Goal: Task Accomplishment & Management: Manage account settings

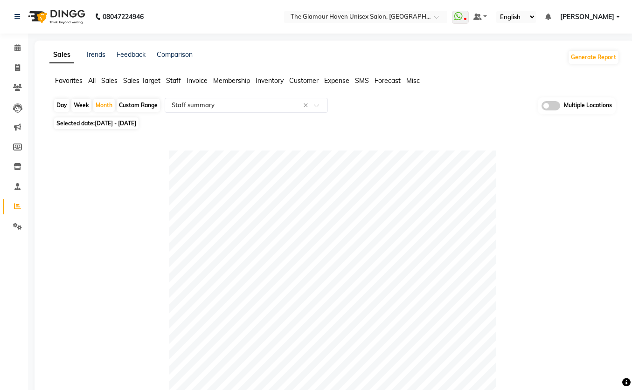
select select "full_report"
select select "csv"
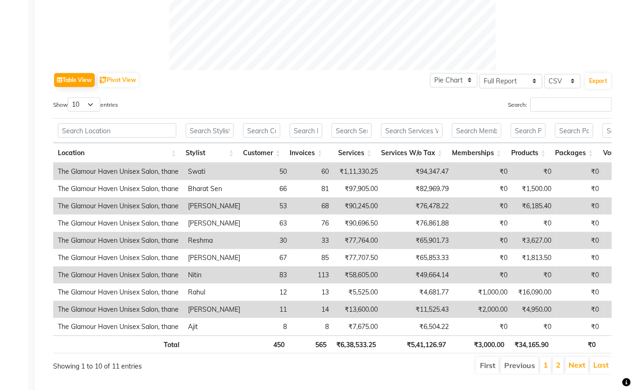
scroll to position [387, 0]
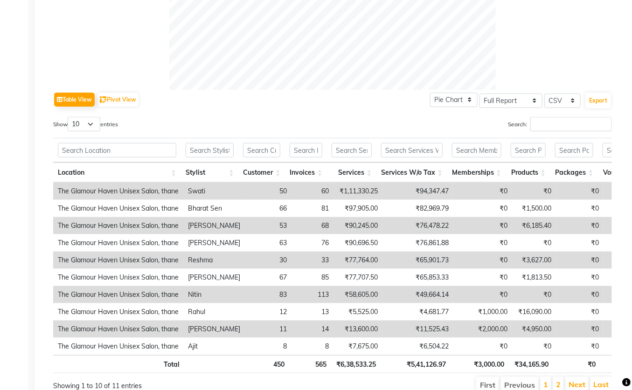
click at [420, 183] on td "₹94,347.47" at bounding box center [418, 191] width 71 height 17
click at [420, 188] on td "₹94,347.47" at bounding box center [418, 191] width 71 height 17
click at [423, 192] on td "₹94,347.47" at bounding box center [418, 191] width 71 height 17
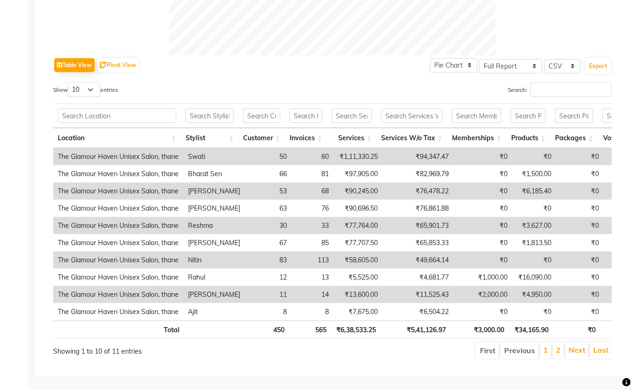
scroll to position [434, 0]
click at [229, 55] on div "Table View Pivot View Pie Chart Bar Chart Select Full Report Filtered Report Se…" at bounding box center [332, 65] width 559 height 20
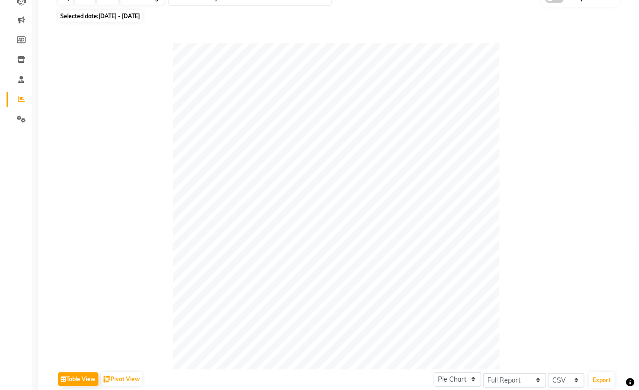
scroll to position [0, 0]
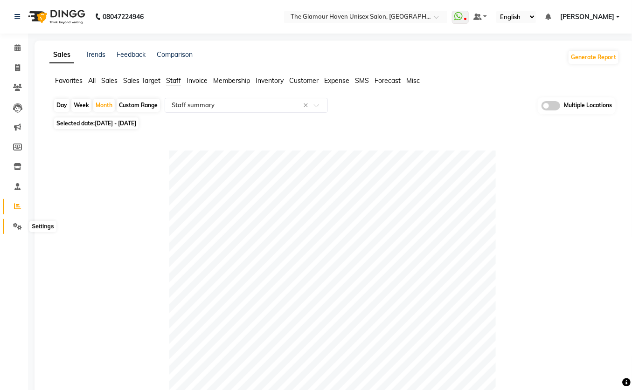
click at [21, 225] on icon at bounding box center [17, 226] width 9 height 7
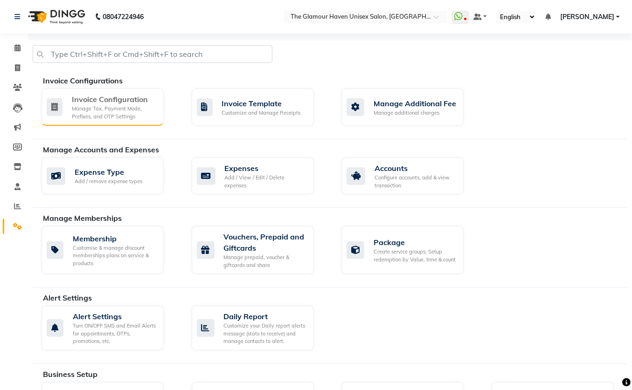
click at [106, 104] on div "Invoice Configuration" at bounding box center [114, 99] width 84 height 11
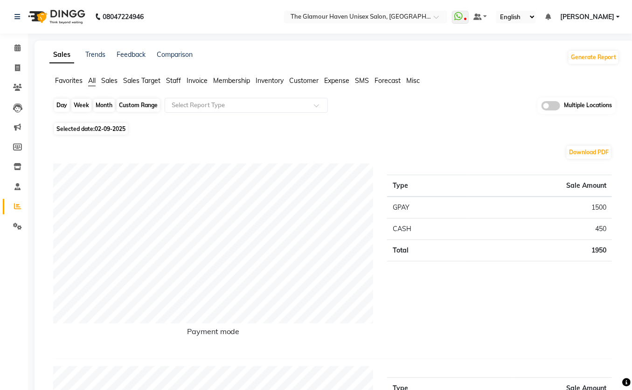
click at [63, 107] on div "Day" at bounding box center [61, 105] width 15 height 13
select select "9"
select select "2025"
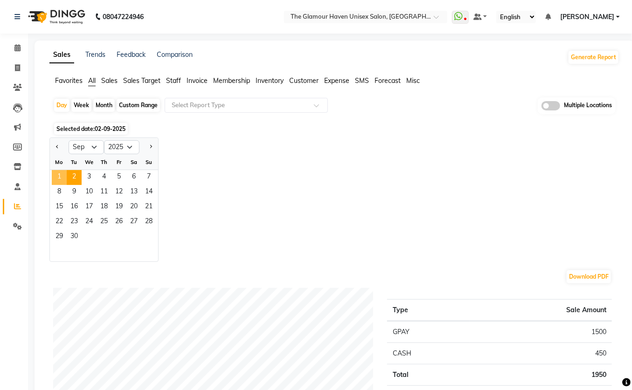
click at [63, 173] on span "1" at bounding box center [59, 177] width 15 height 15
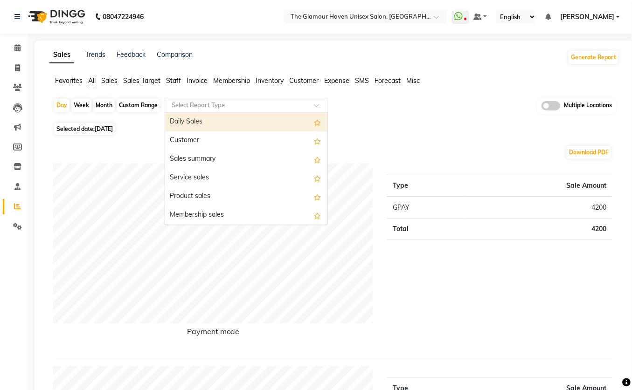
click at [319, 106] on span at bounding box center [320, 108] width 12 height 9
click at [207, 124] on div "Daily Sales" at bounding box center [246, 122] width 162 height 19
select select "full_report"
select select "csv"
